Goal: Use online tool/utility: Utilize a website feature to perform a specific function

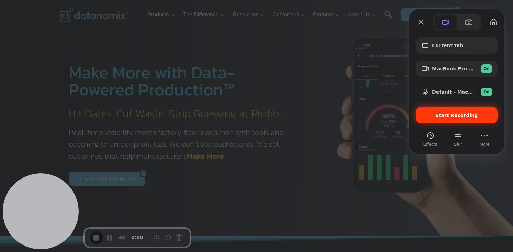
click at [446, 114] on span "Start Recording" at bounding box center [456, 114] width 43 height 5
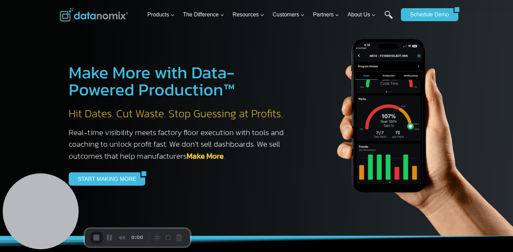
click at [169, 238] on button "Restart Recording" at bounding box center [170, 238] width 8 height 8
click at [258, 251] on div at bounding box center [256, 252] width 513 height 0
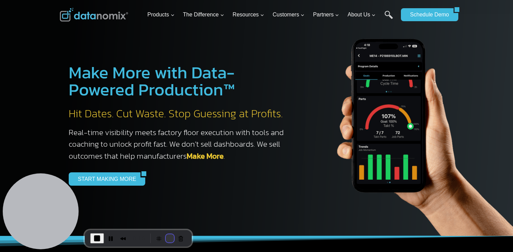
click at [169, 236] on button "Restart Recording" at bounding box center [170, 238] width 8 height 8
click at [93, 236] on span "End Recording" at bounding box center [97, 238] width 8 height 8
